Goal: Information Seeking & Learning: Stay updated

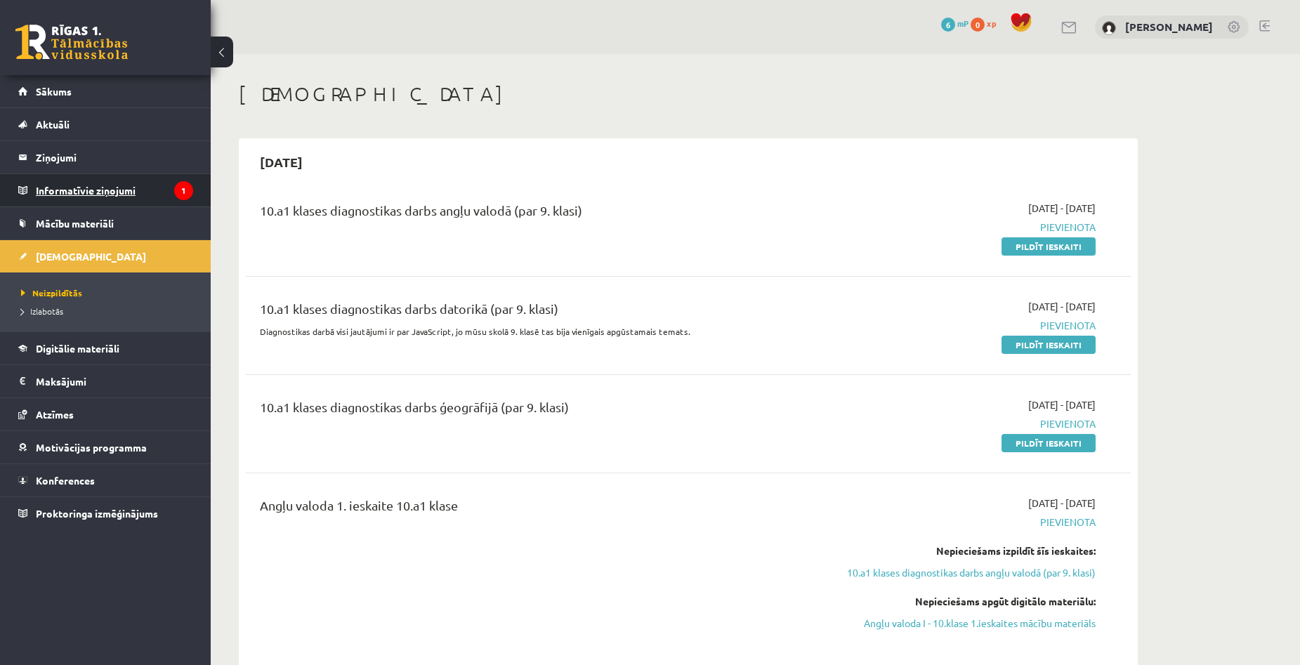
click at [138, 195] on legend "Informatīvie ziņojumi 1" at bounding box center [114, 190] width 157 height 32
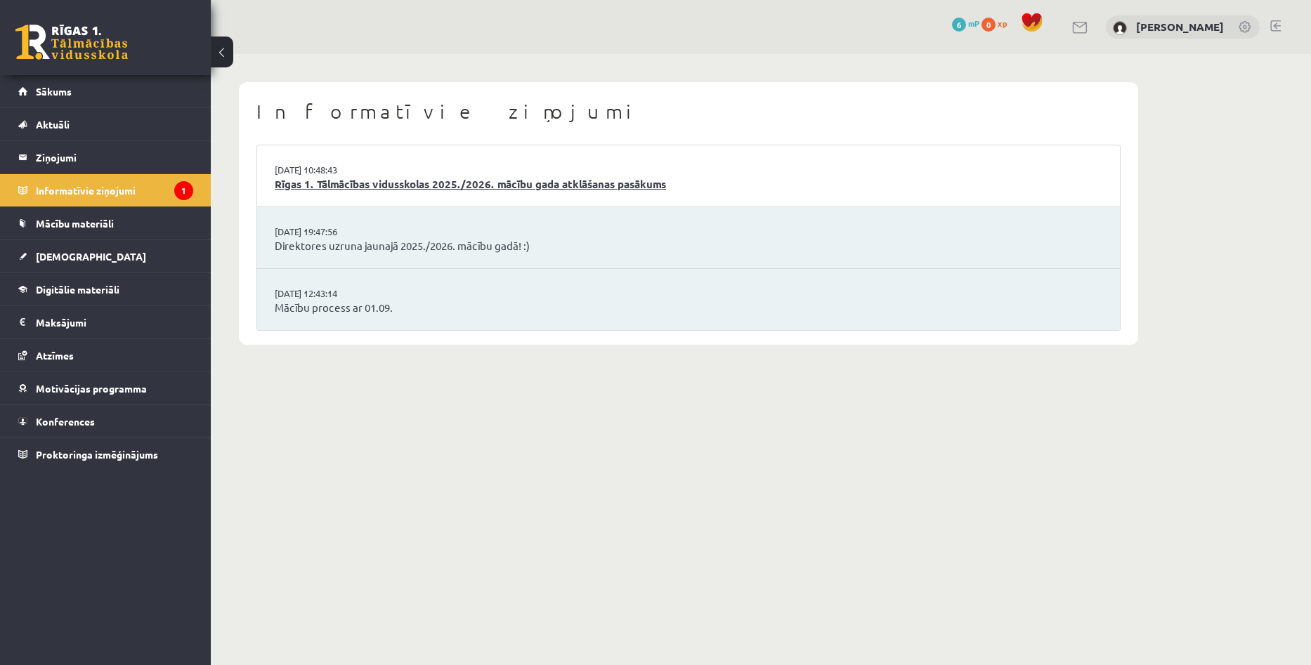
click at [444, 183] on link "Rīgas 1. Tālmācības vidusskolas 2025./2026. mācību gada atklāšanas pasākums" at bounding box center [689, 184] width 828 height 16
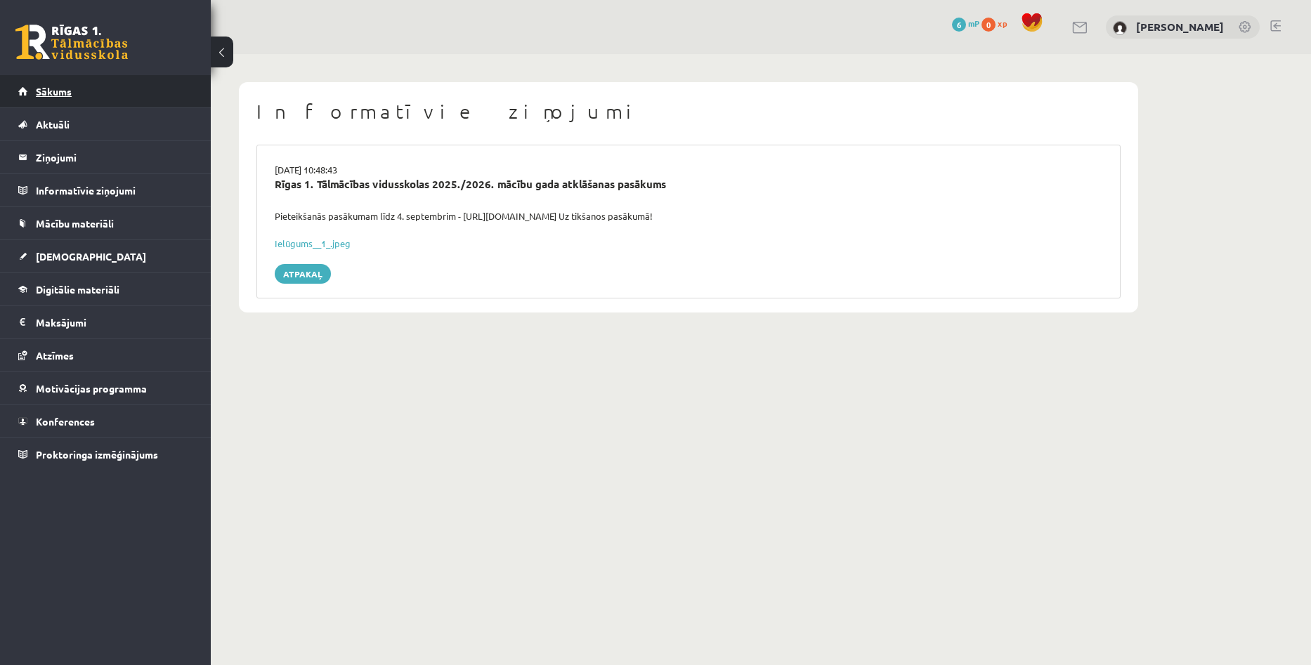
click at [66, 101] on link "Sākums" at bounding box center [105, 91] width 175 height 32
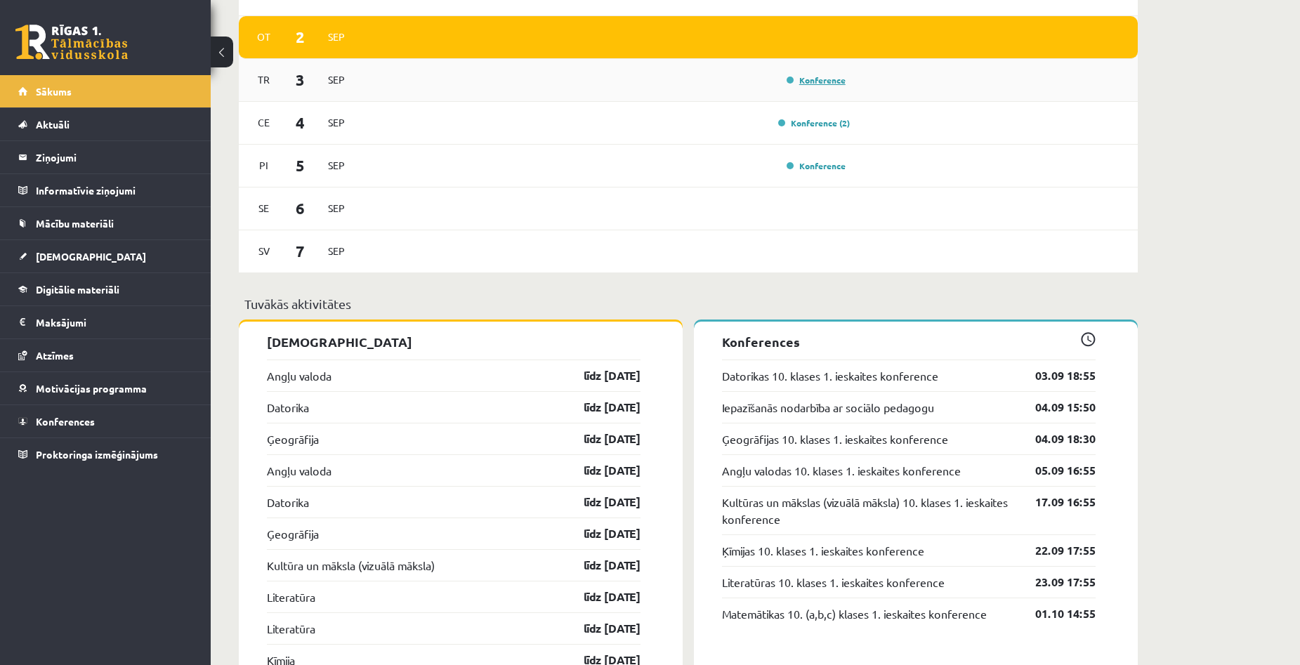
scroll to position [983, 0]
